Goal: Information Seeking & Learning: Learn about a topic

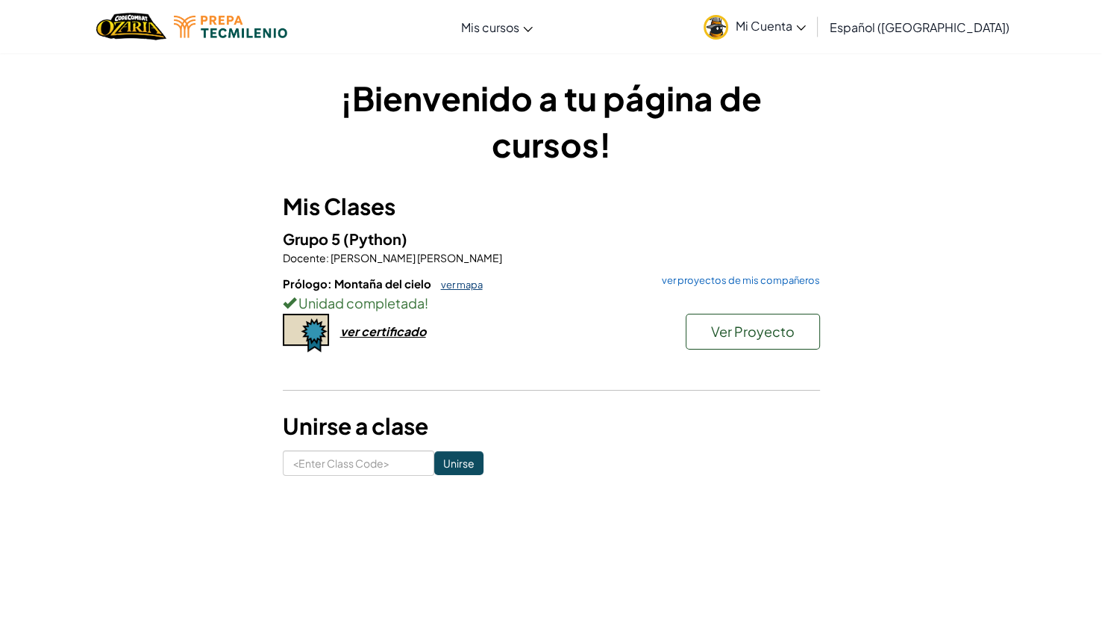
click at [462, 283] on link "ver mapa" at bounding box center [458, 284] width 49 height 12
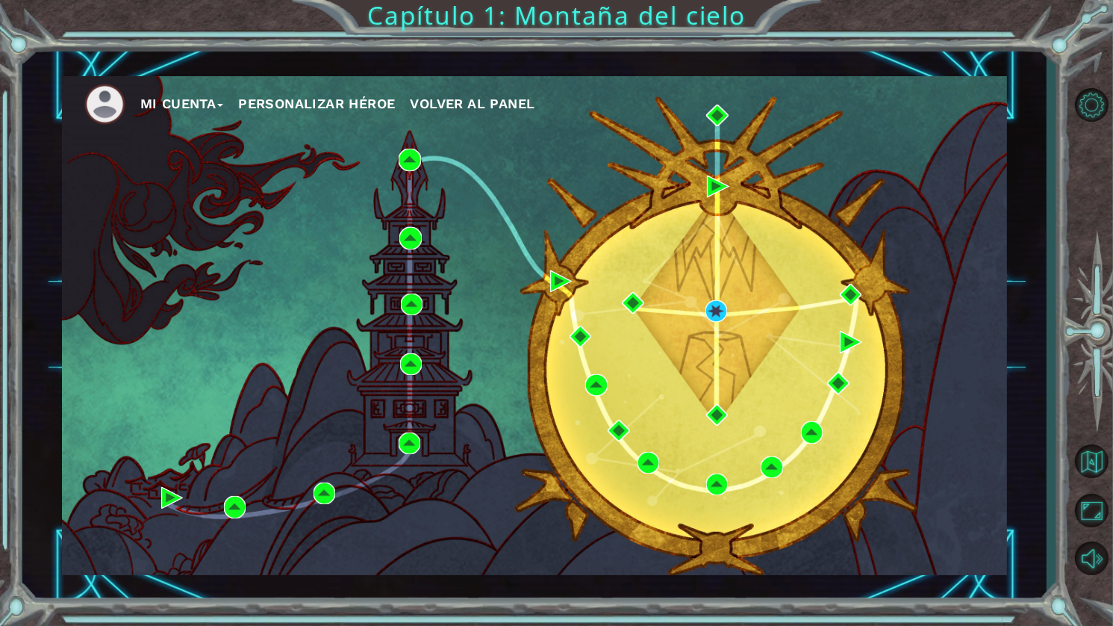
click at [489, 102] on span "Volver al panel" at bounding box center [472, 104] width 125 height 16
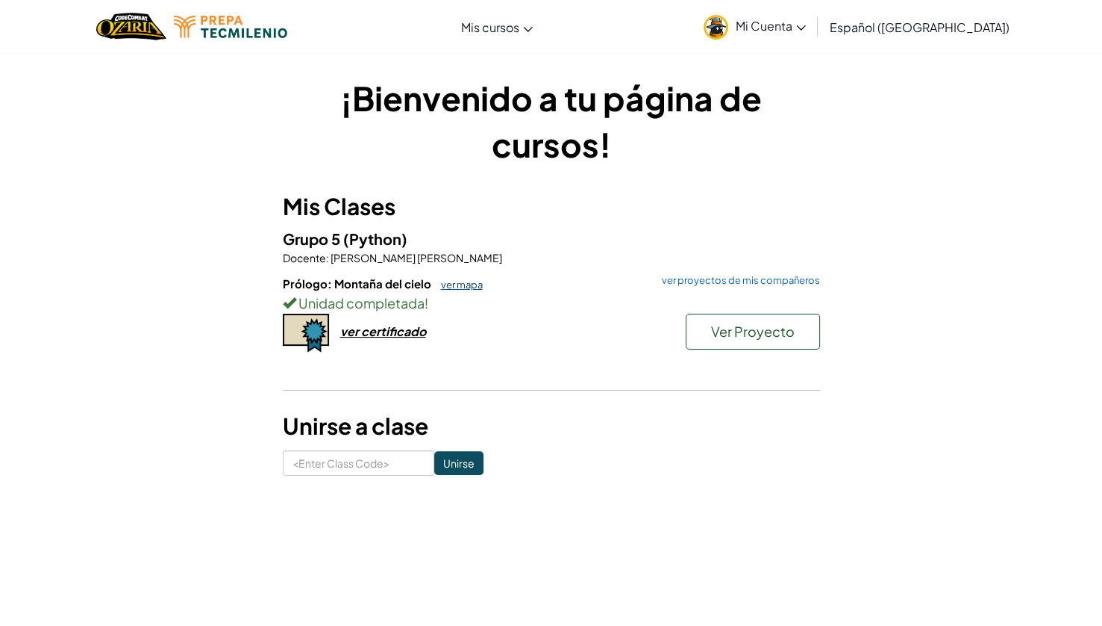
click at [465, 286] on link "ver mapa" at bounding box center [458, 284] width 49 height 12
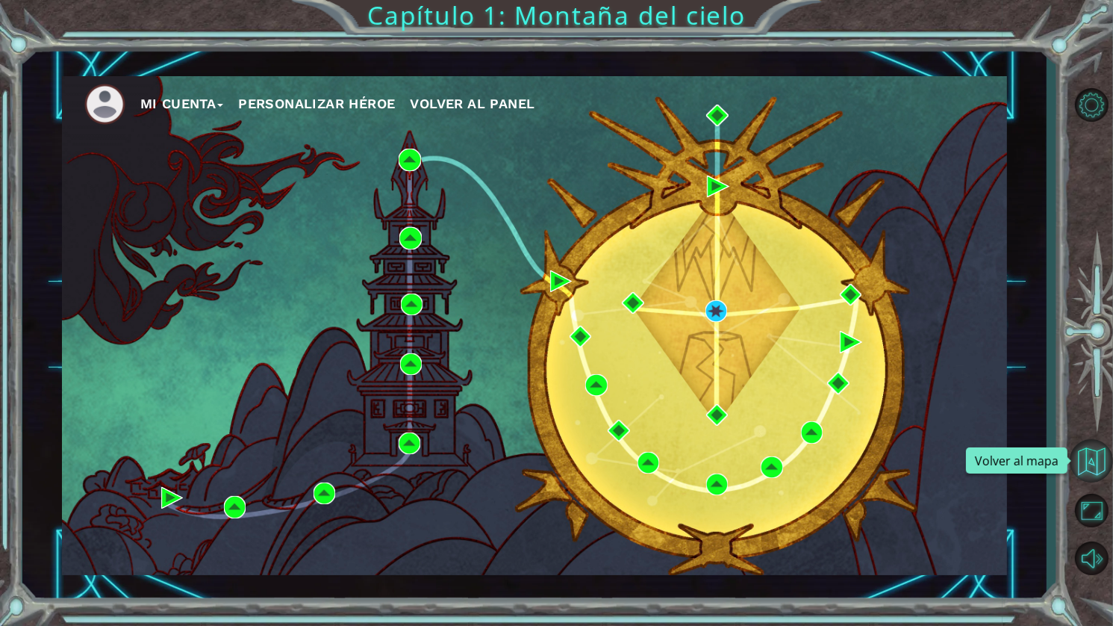
click at [1080, 455] on button "Volver al mapa" at bounding box center [1091, 460] width 43 height 43
click at [456, 106] on span "Volver al panel" at bounding box center [472, 104] width 125 height 16
